Goal: Task Accomplishment & Management: Use online tool/utility

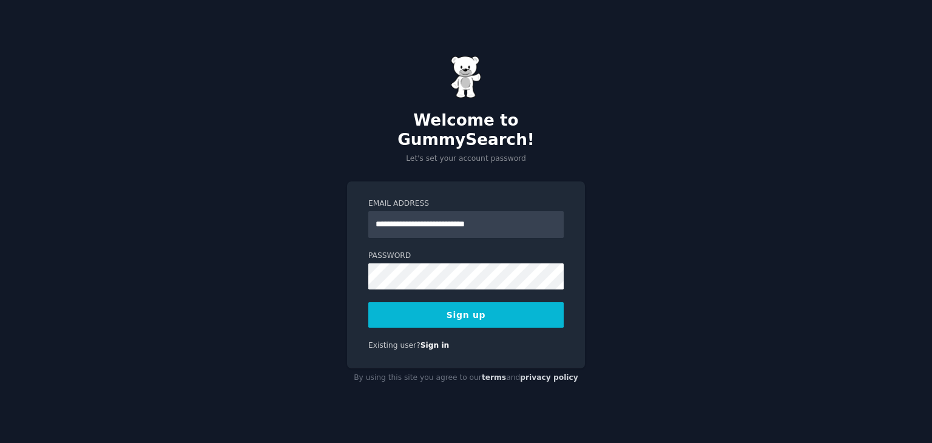
click at [449, 213] on input "**********" at bounding box center [465, 224] width 195 height 27
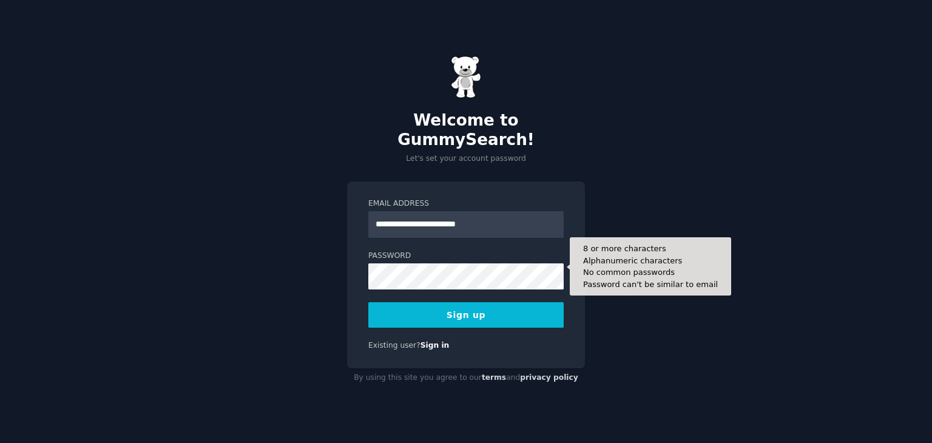
type input "**********"
click at [368, 302] on button "Sign up" at bounding box center [465, 314] width 195 height 25
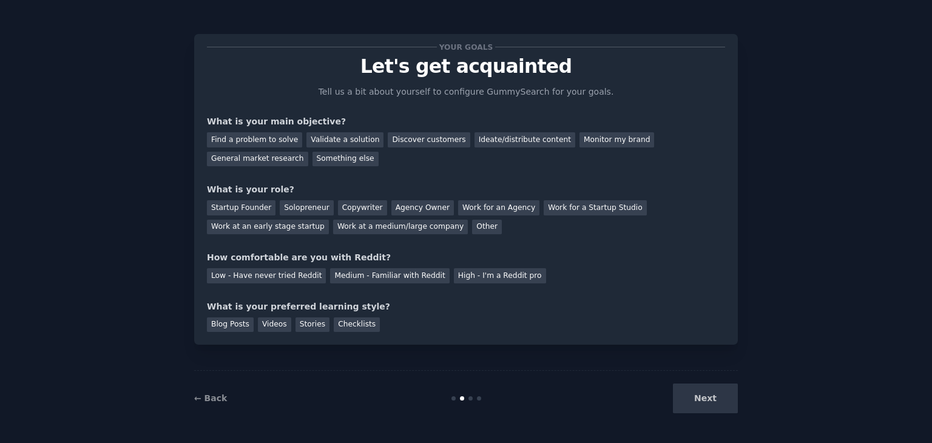
click at [695, 401] on div "Next" at bounding box center [646, 398] width 181 height 30
click at [704, 387] on div "Next" at bounding box center [646, 398] width 181 height 30
click at [704, 390] on div "Next" at bounding box center [646, 398] width 181 height 30
click at [704, 395] on div "Next" at bounding box center [646, 398] width 181 height 30
click at [312, 158] on div "Something else" at bounding box center [345, 159] width 66 height 15
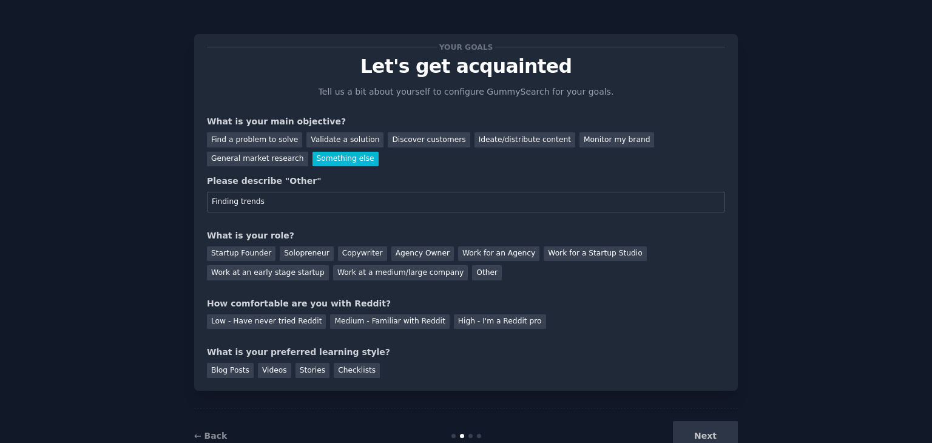
type input "Finding trends"
click at [309, 234] on div "What is your role?" at bounding box center [466, 235] width 518 height 13
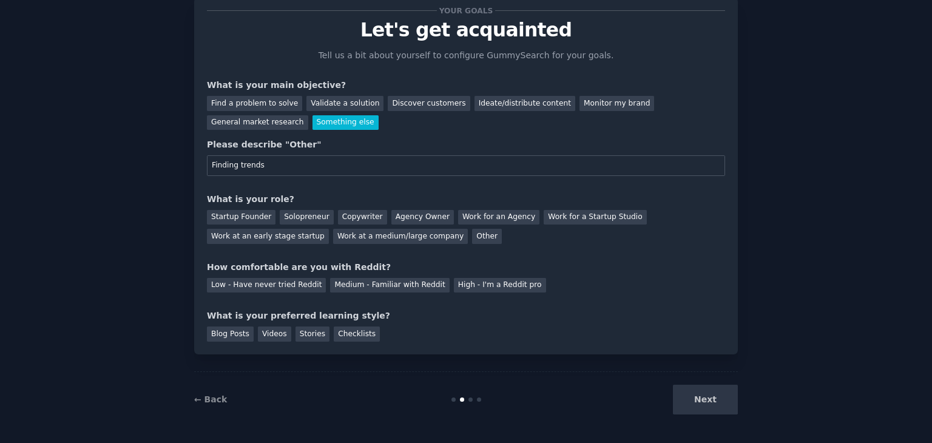
click at [369, 153] on div "Please describe "Other" Finding trends" at bounding box center [466, 157] width 518 height 38
click at [310, 212] on div "Solopreneur" at bounding box center [306, 217] width 53 height 15
click at [331, 284] on div "Medium - Familiar with Reddit" at bounding box center [389, 285] width 119 height 15
click at [271, 334] on div "Videos" at bounding box center [274, 333] width 33 height 15
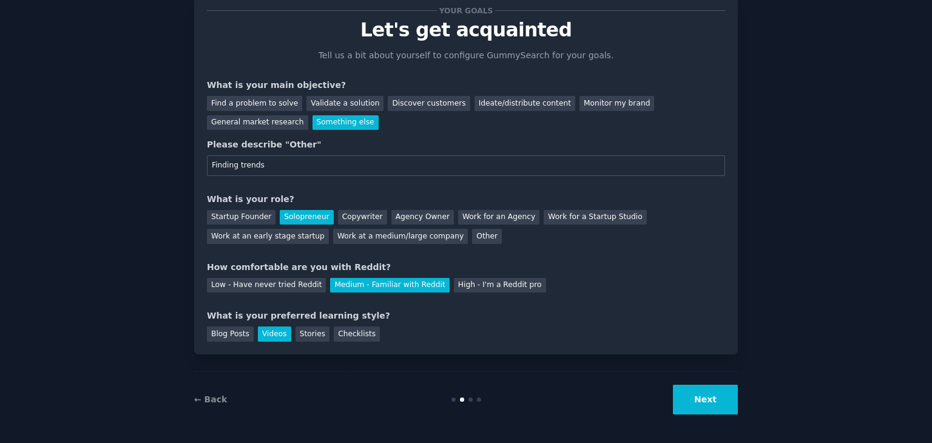
click at [690, 403] on button "Next" at bounding box center [705, 400] width 65 height 30
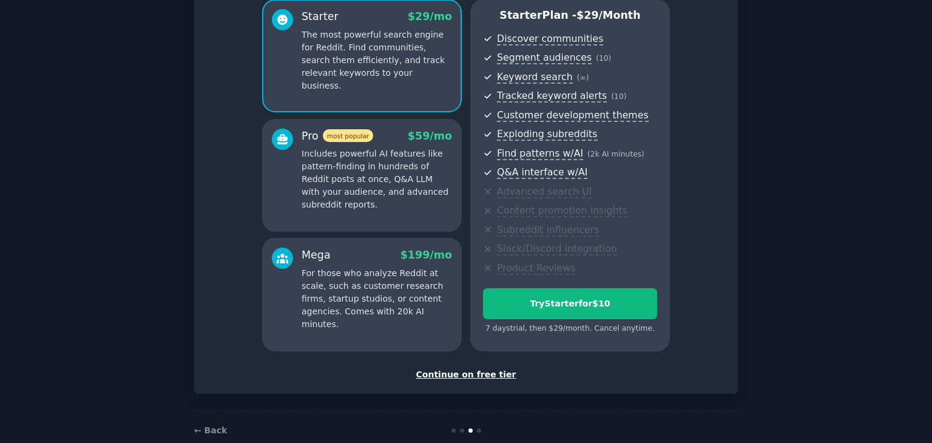
scroll to position [132, 0]
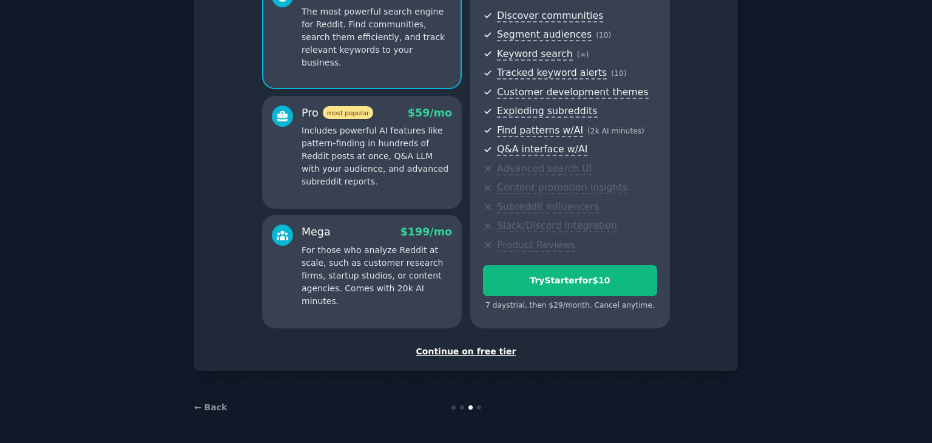
click at [448, 347] on div "Continue on free tier" at bounding box center [466, 351] width 518 height 13
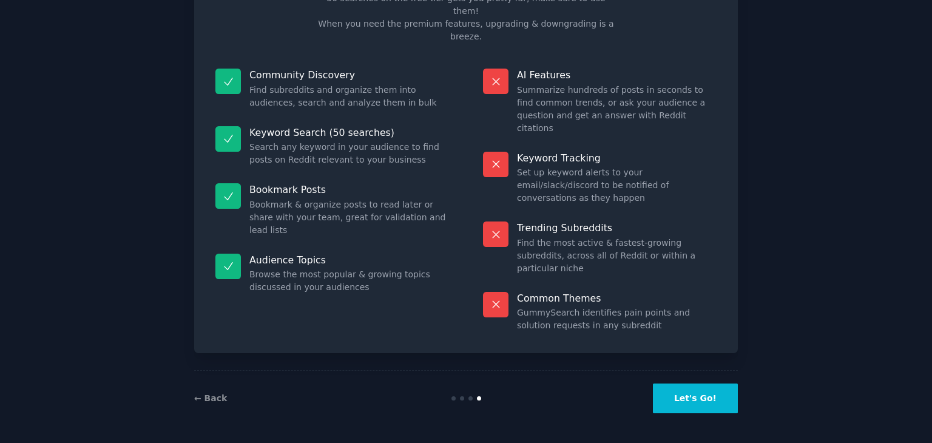
scroll to position [29, 0]
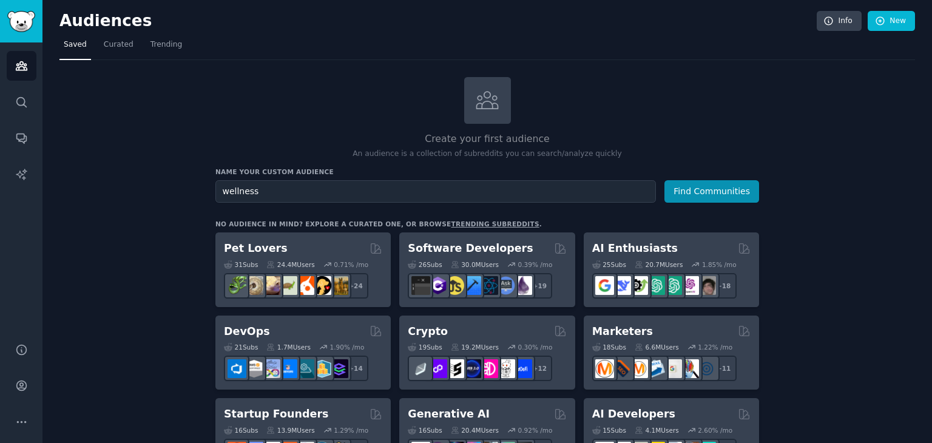
type input "wellness"
click at [664, 180] on button "Find Communities" at bounding box center [711, 191] width 95 height 22
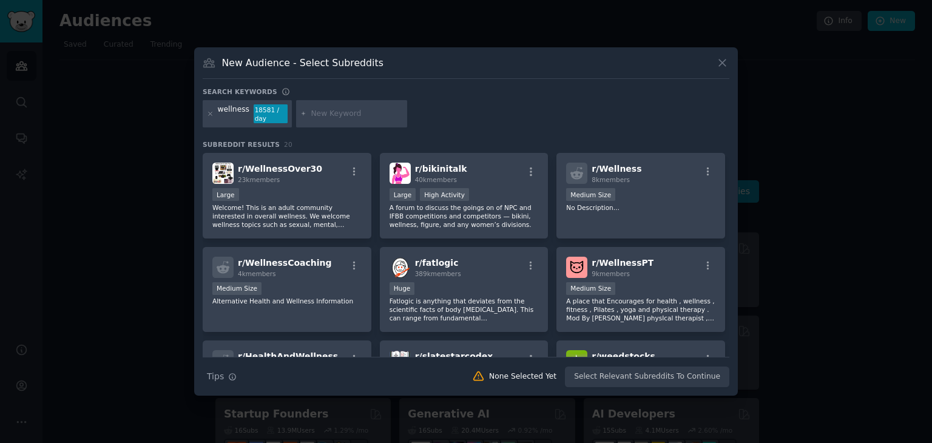
click at [311, 195] on div "Large" at bounding box center [286, 195] width 149 height 15
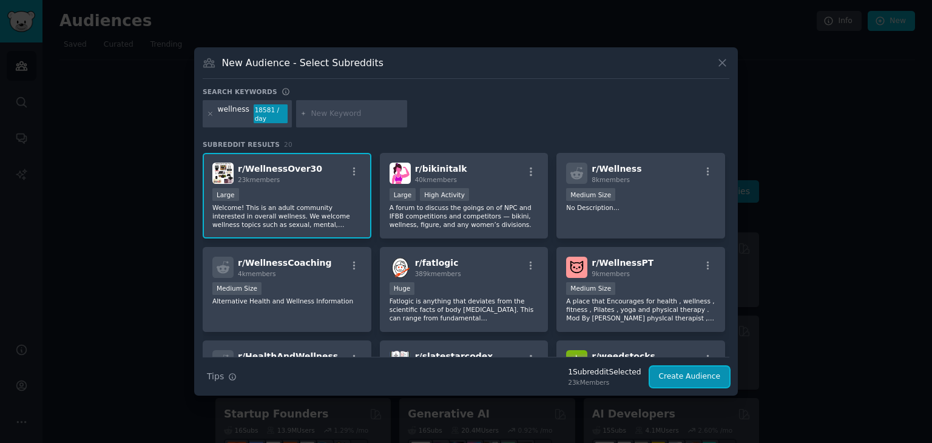
click at [699, 377] on button "Create Audience" at bounding box center [690, 376] width 80 height 21
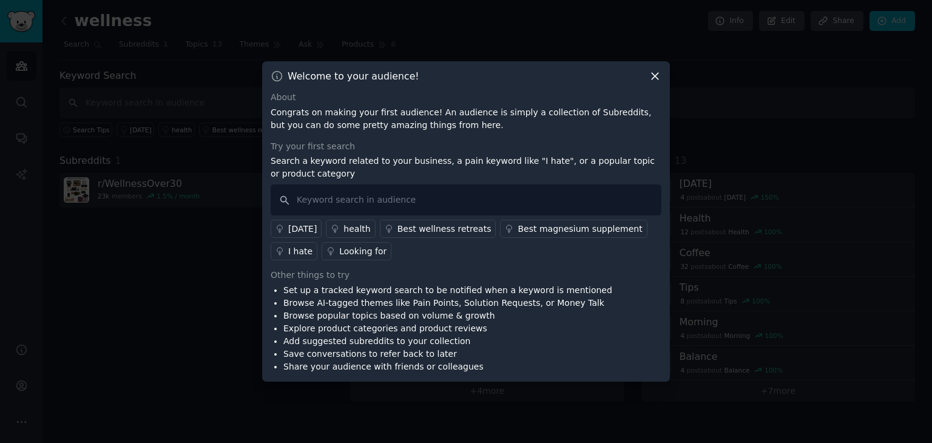
click at [648, 78] on icon at bounding box center [654, 76] width 13 height 13
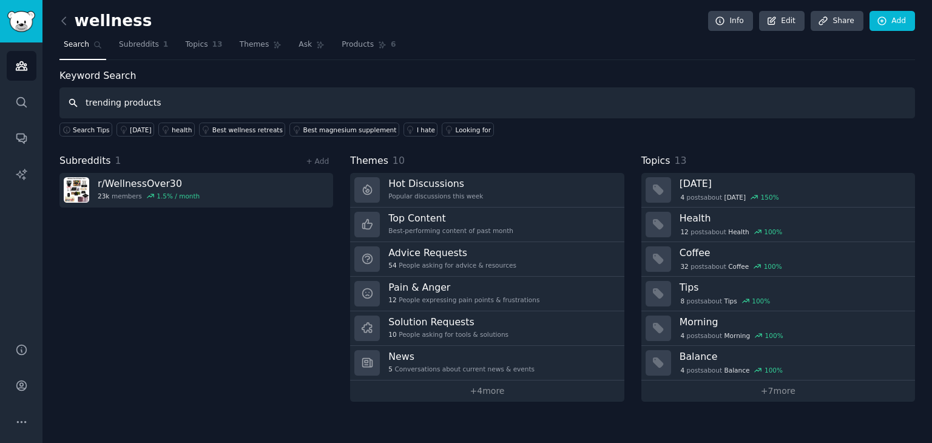
type input "trending products"
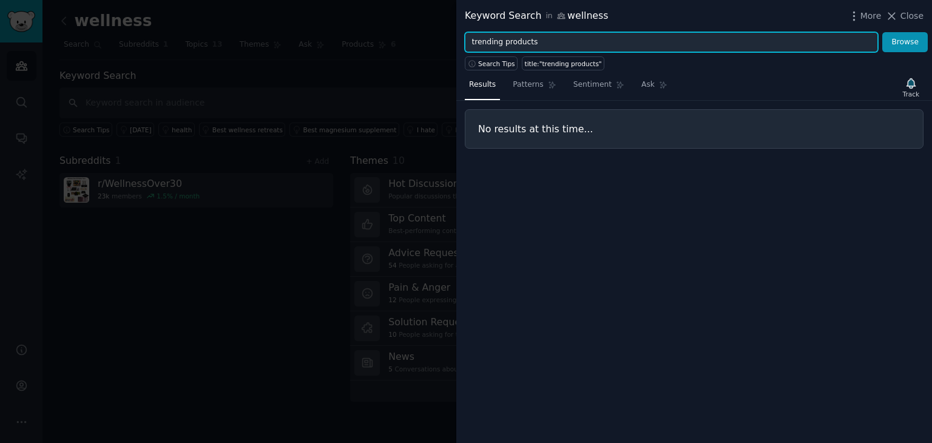
click at [546, 36] on input "trending products" at bounding box center [671, 42] width 413 height 21
type input "trending product"
click at [882, 32] on button "Browse" at bounding box center [904, 42] width 45 height 21
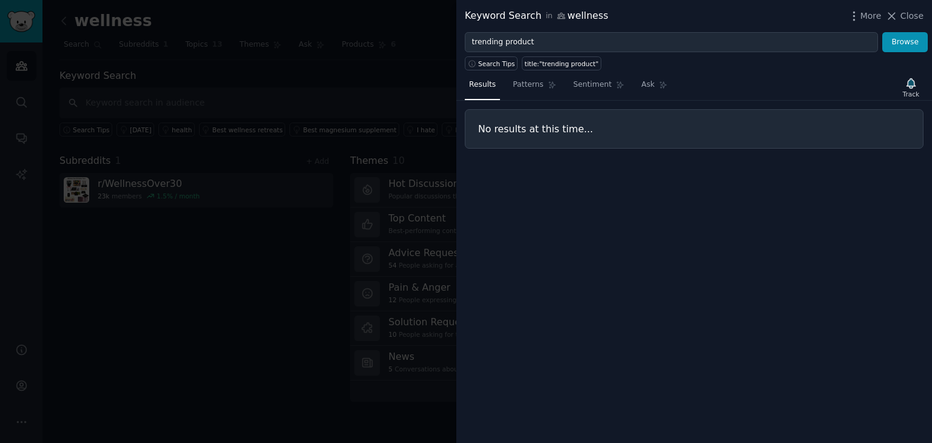
click at [311, 236] on div at bounding box center [466, 221] width 932 height 443
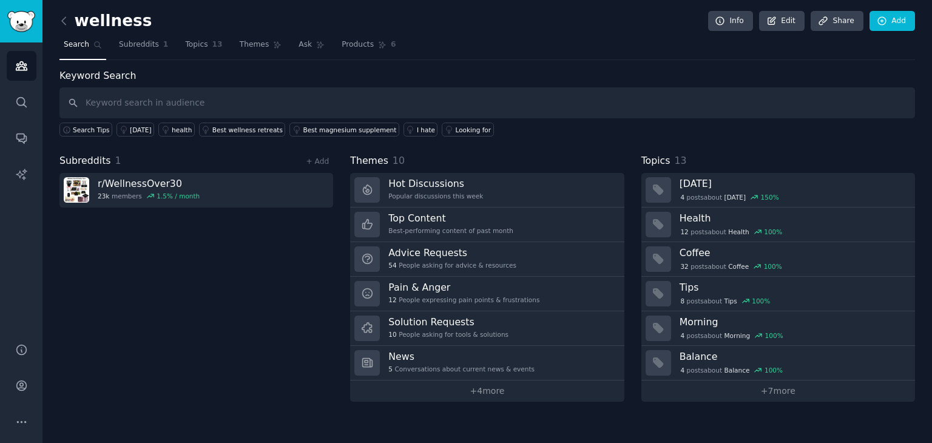
click at [483, 190] on link "Hot Discussions Popular discussions this week" at bounding box center [487, 190] width 274 height 35
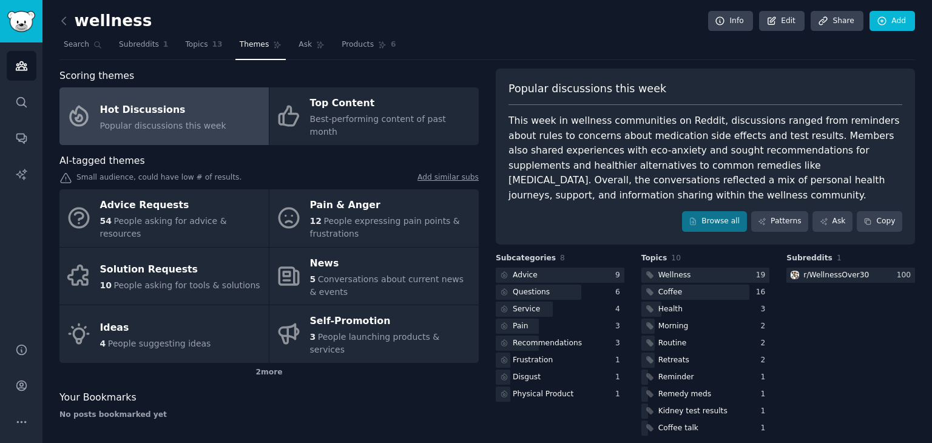
click at [337, 196] on div "Pain & Anger" at bounding box center [391, 205] width 163 height 19
